Goal: Task Accomplishment & Management: Use online tool/utility

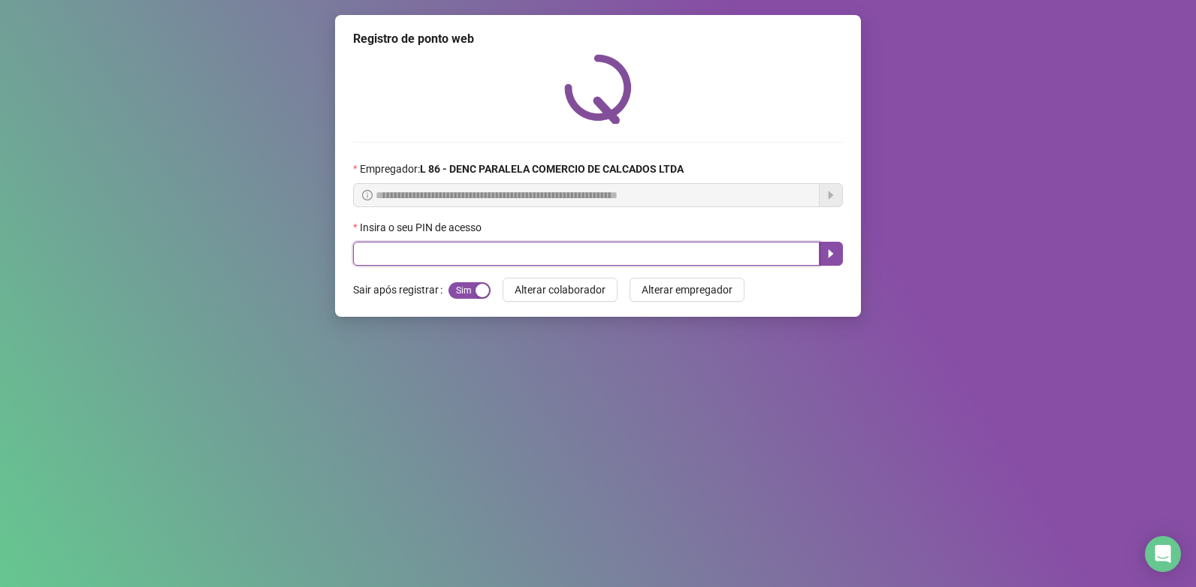
drag, startPoint x: 480, startPoint y: 255, endPoint x: 486, endPoint y: 241, distance: 14.8
click at [484, 247] on input "text" at bounding box center [586, 254] width 466 height 24
type input "*****"
click at [830, 249] on icon "caret-right" at bounding box center [831, 254] width 12 height 12
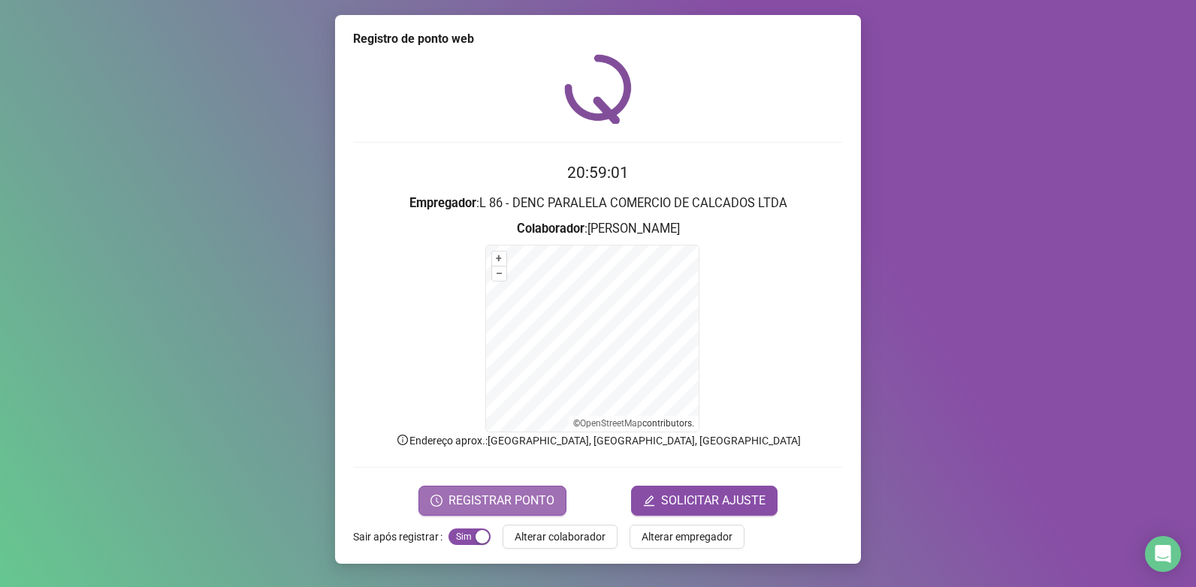
click at [490, 502] on span "REGISTRAR PONTO" at bounding box center [501, 501] width 106 height 18
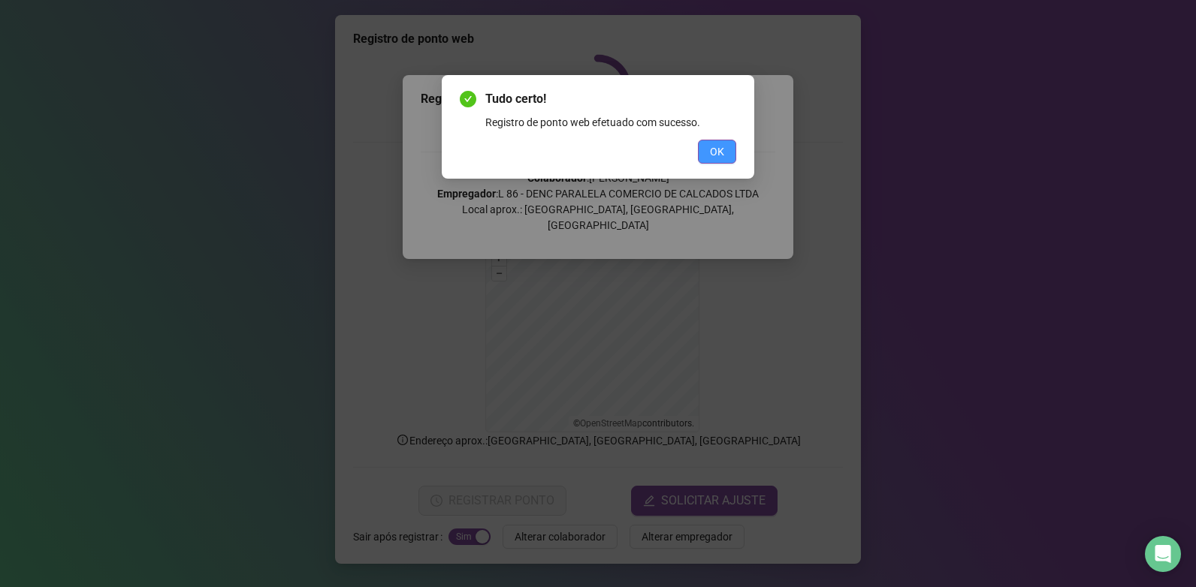
click at [731, 154] on button "OK" at bounding box center [717, 152] width 38 height 24
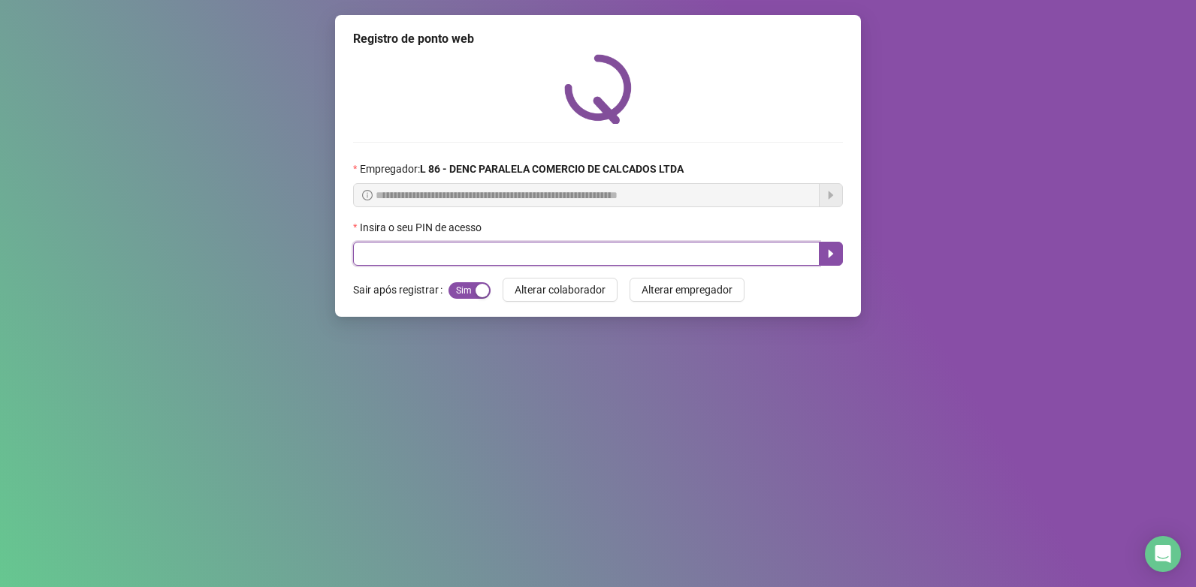
click at [471, 252] on input "text" at bounding box center [586, 254] width 466 height 24
type input "*****"
click at [833, 251] on icon "caret-right" at bounding box center [831, 254] width 12 height 12
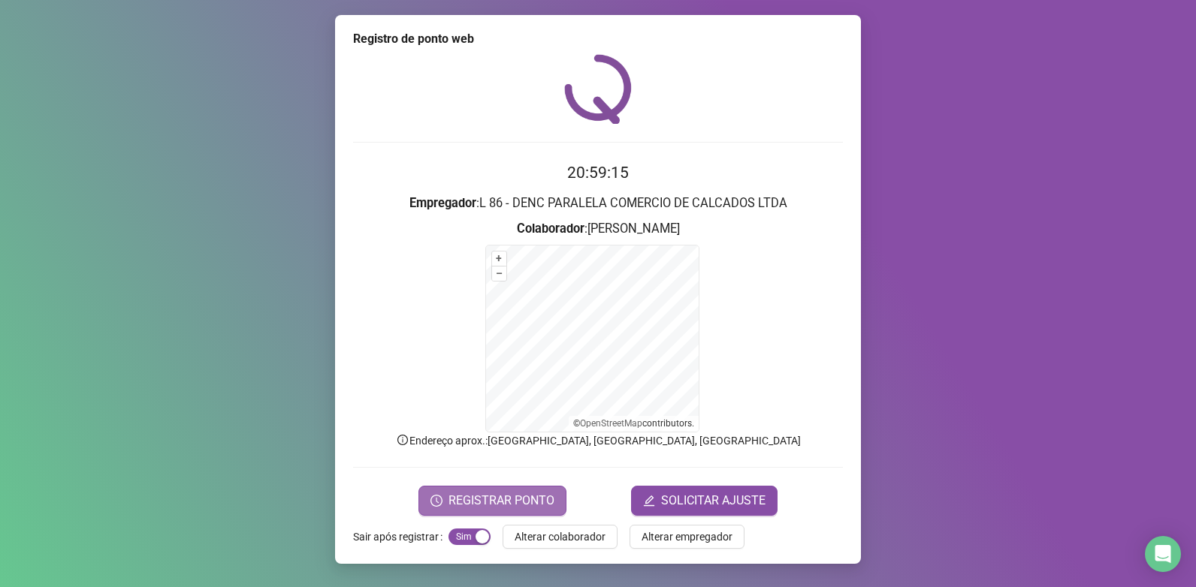
click at [534, 505] on span "REGISTRAR PONTO" at bounding box center [501, 501] width 106 height 18
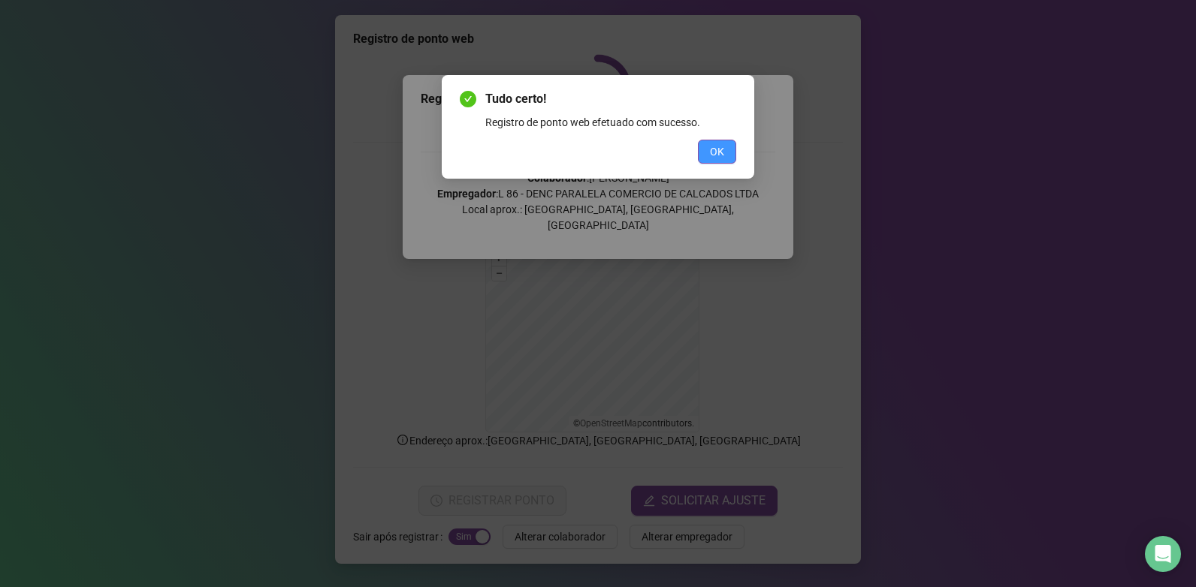
click at [715, 156] on span "OK" at bounding box center [717, 151] width 14 height 17
